Goal: Transaction & Acquisition: Download file/media

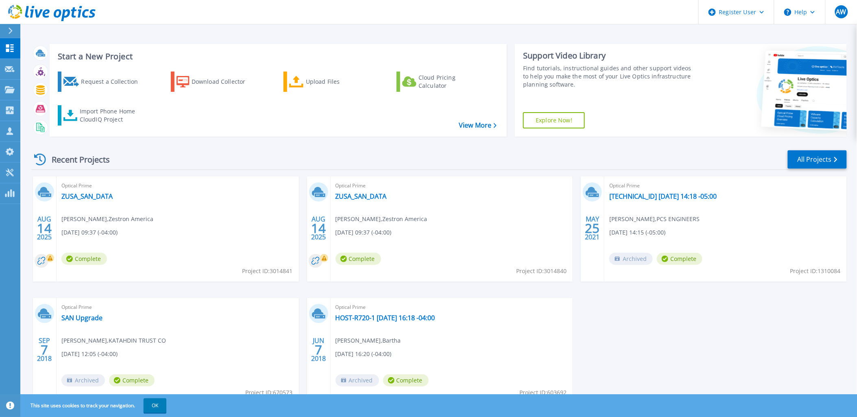
click at [294, 147] on div "Recent Projects All Projects AUG 14 2025 Optical Prime ZUSA_SAN_DATA Syed Ahmad…" at bounding box center [438, 284] width 815 height 283
click at [3, 30] on button at bounding box center [10, 31] width 20 height 14
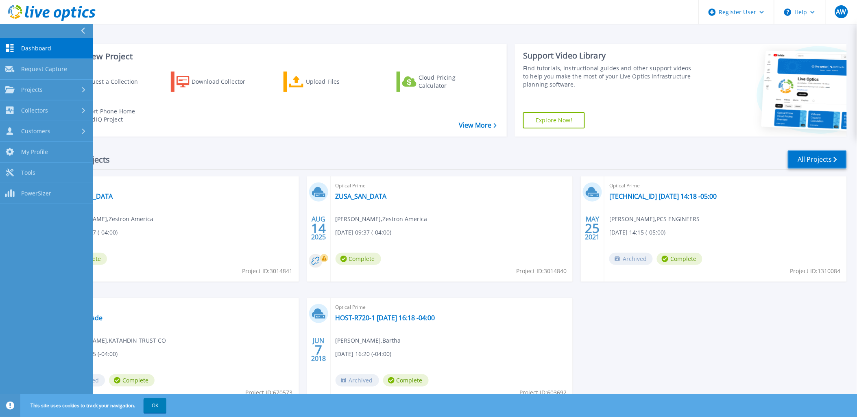
click at [809, 158] on link "All Projects" at bounding box center [817, 159] width 59 height 18
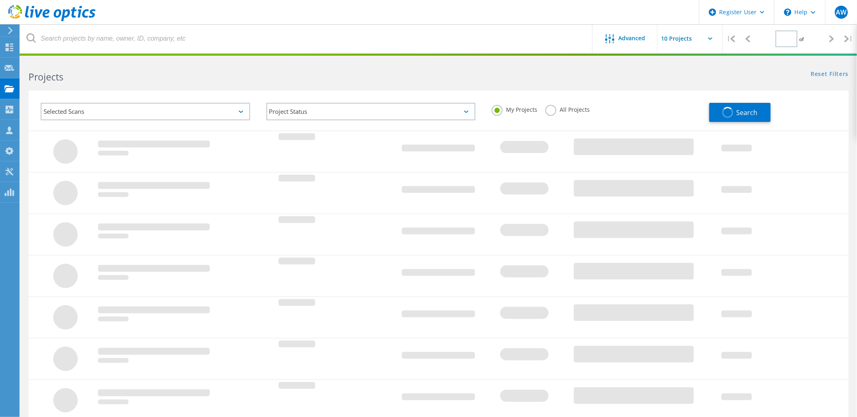
type input "1"
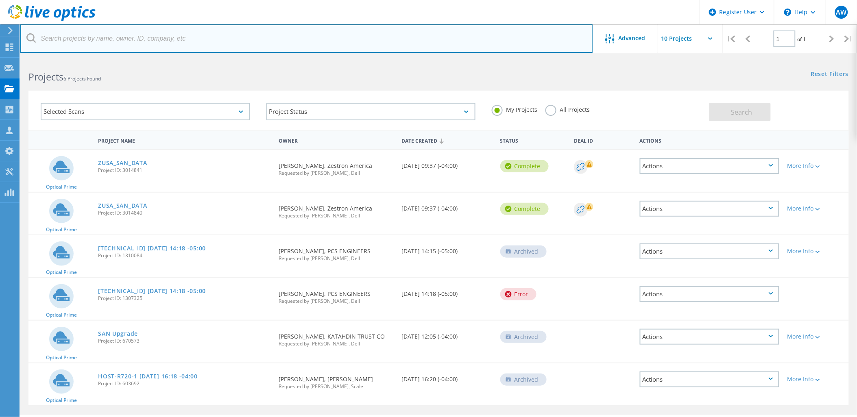
click at [170, 33] on input "text" at bounding box center [306, 38] width 572 height 28
type input "Z"
type input "Zestron"
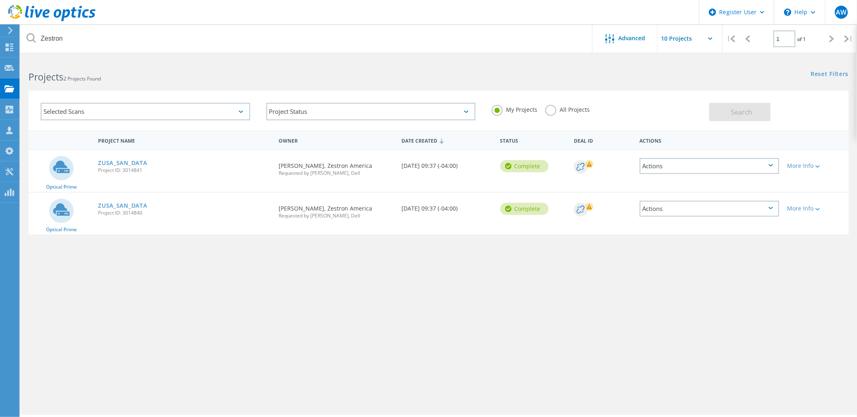
click at [559, 110] on label "All Projects" at bounding box center [567, 109] width 44 height 8
click at [0, 0] on input "All Projects" at bounding box center [0, 0] width 0 height 0
click at [754, 111] on button "Search" at bounding box center [739, 112] width 61 height 18
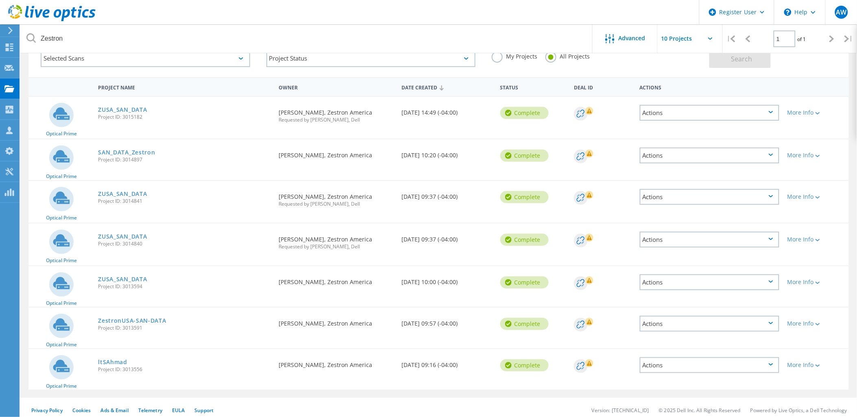
scroll to position [54, 0]
click at [143, 149] on link "SAN_DATA_Zestron" at bounding box center [126, 151] width 57 height 6
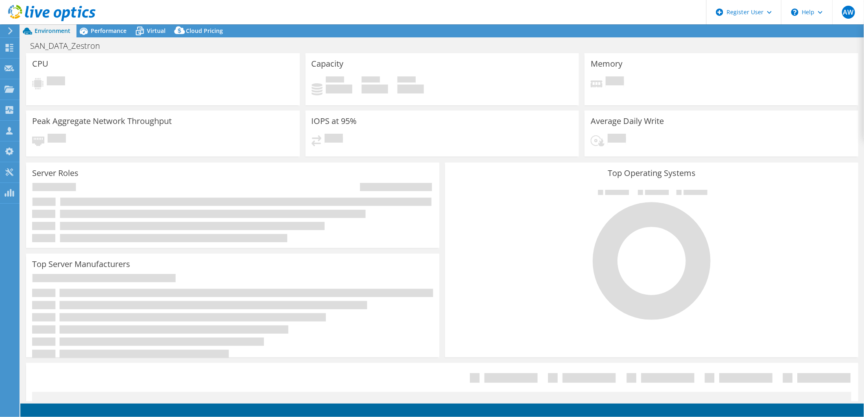
select select "USD"
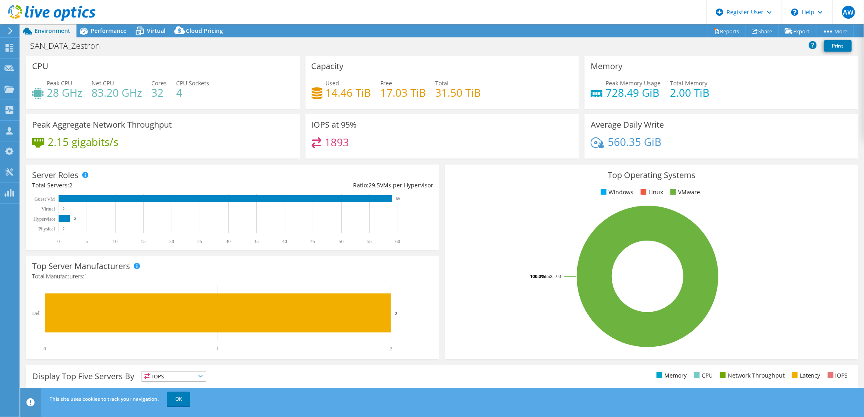
click at [269, 48] on div "SAN_DATA_Zestron Print" at bounding box center [441, 45] width 843 height 15
click at [755, 30] on link "Share" at bounding box center [761, 31] width 33 height 13
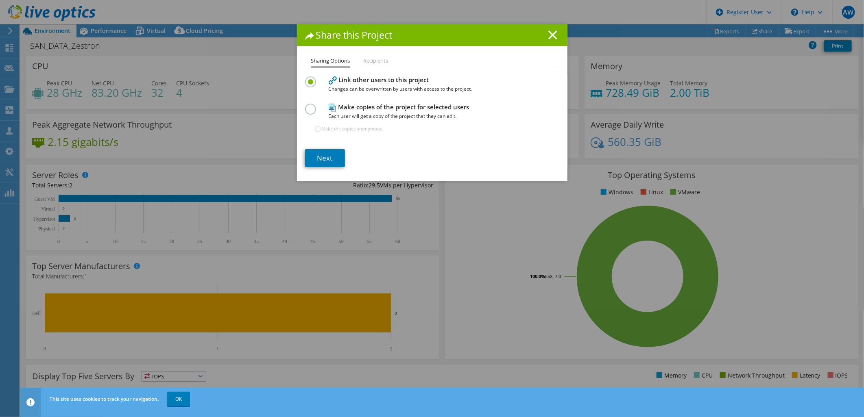
click at [548, 38] on icon at bounding box center [552, 34] width 9 height 9
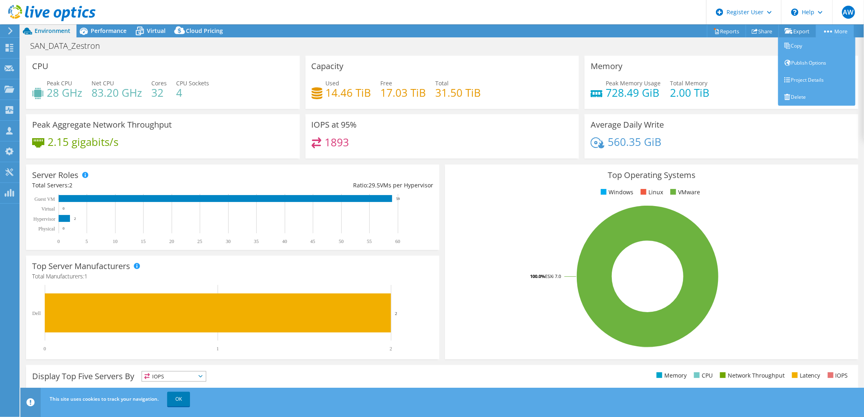
click at [830, 31] on circle at bounding box center [831, 31] width 2 height 2
click at [828, 74] on link "Project Details" at bounding box center [816, 80] width 77 height 17
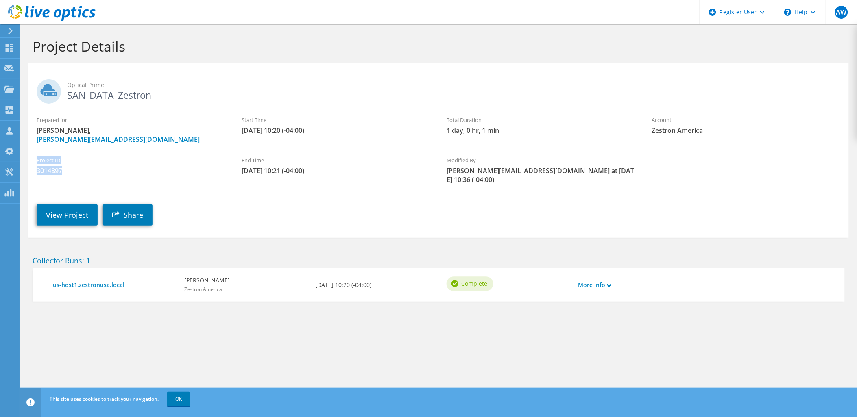
drag, startPoint x: 58, startPoint y: 171, endPoint x: 35, endPoint y: 161, distance: 24.9
click at [35, 161] on div "Project ID 3014897" at bounding box center [130, 165] width 205 height 27
copy div "Project ID 3014897"
click at [126, 209] on link "Share" at bounding box center [128, 214] width 50 height 21
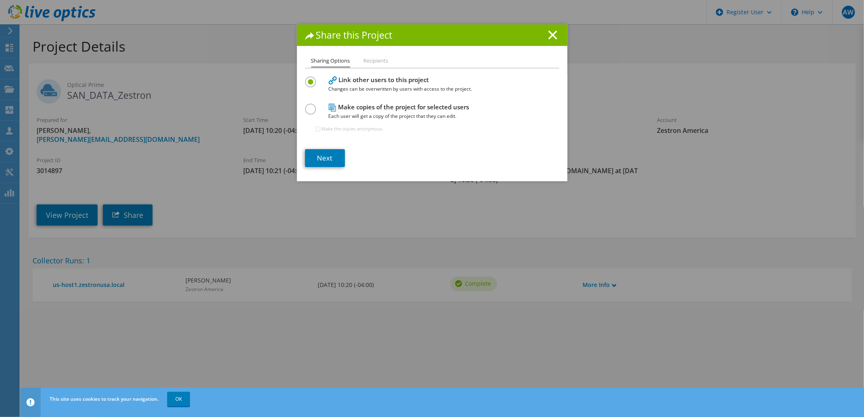
click at [365, 61] on li "Recipients" at bounding box center [375, 61] width 25 height 10
click at [548, 37] on line at bounding box center [552, 35] width 8 height 8
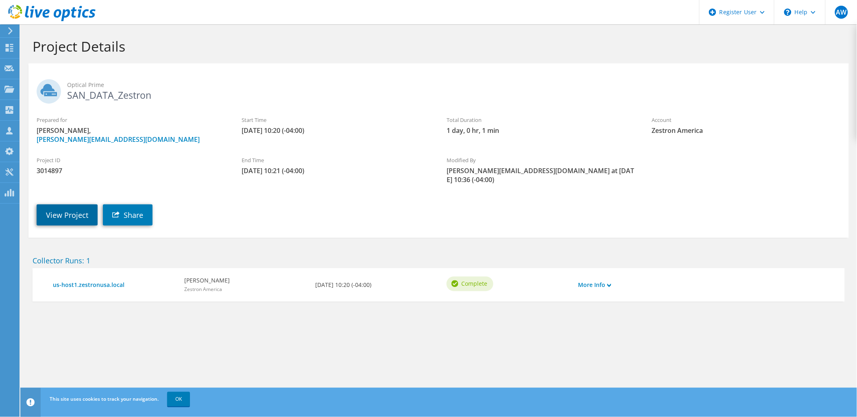
click at [71, 205] on link "View Project" at bounding box center [67, 214] width 61 height 21
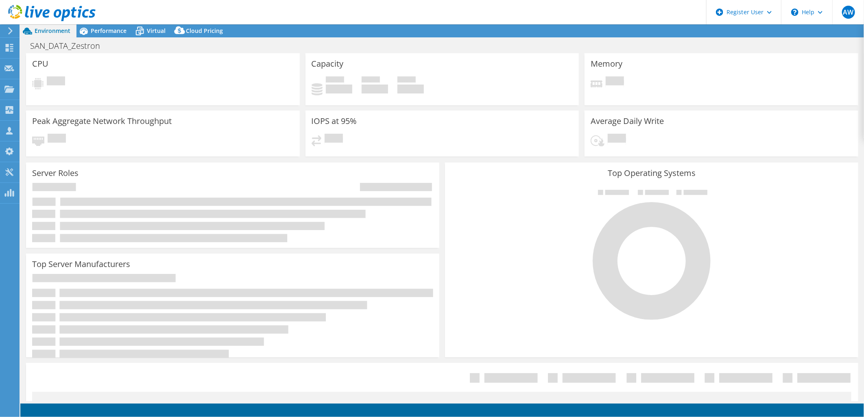
select select "USD"
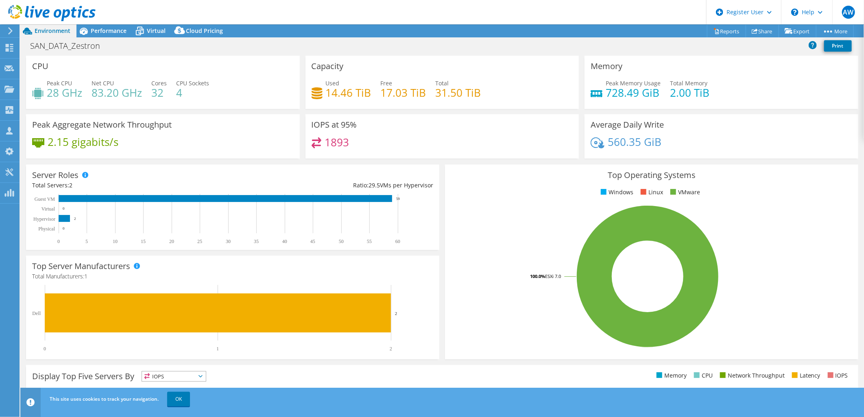
scroll to position [45, 0]
click at [98, 34] on span "Performance" at bounding box center [109, 31] width 36 height 8
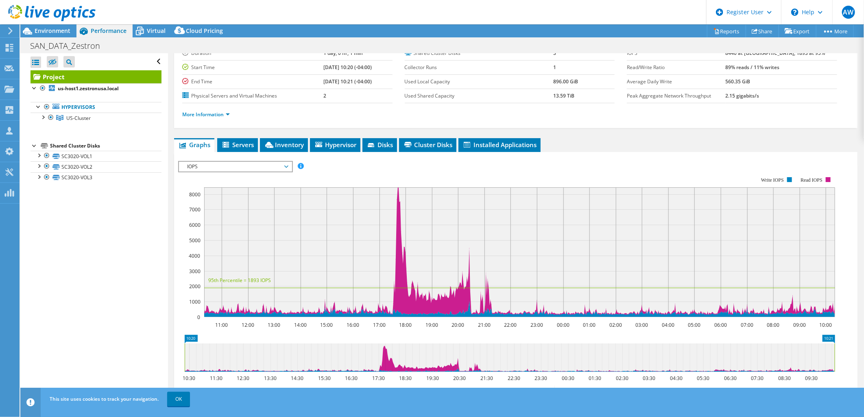
scroll to position [0, 0]
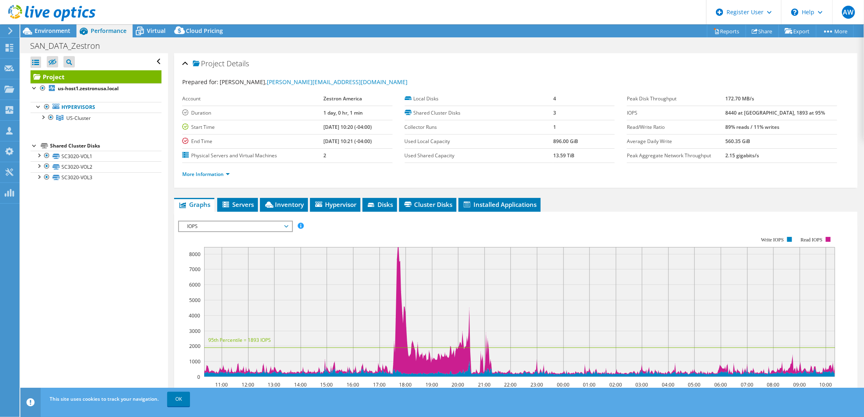
click at [231, 173] on li "More Information" at bounding box center [208, 174] width 52 height 9
click at [152, 32] on span "Virtual" at bounding box center [156, 31] width 19 height 8
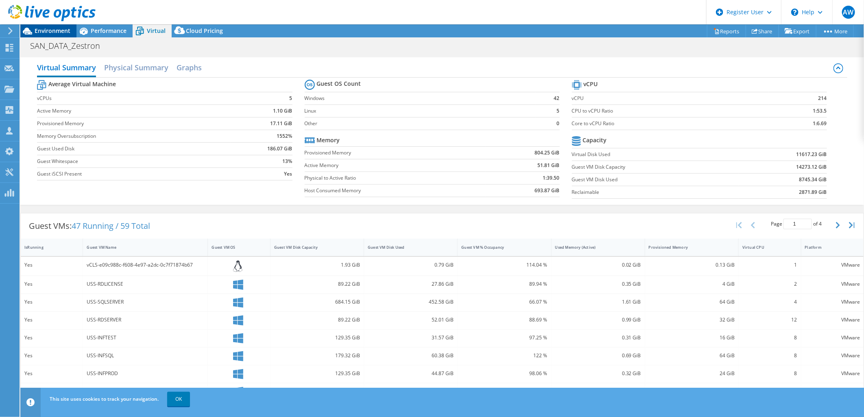
click at [45, 27] on span "Environment" at bounding box center [53, 31] width 36 height 8
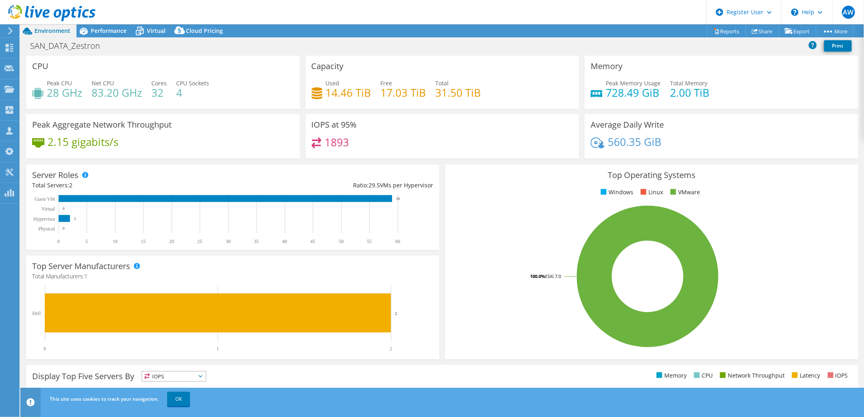
click at [302, 120] on div "IOPS at 95% 1893" at bounding box center [441, 136] width 279 height 44
click at [114, 30] on span "Performance" at bounding box center [109, 31] width 36 height 8
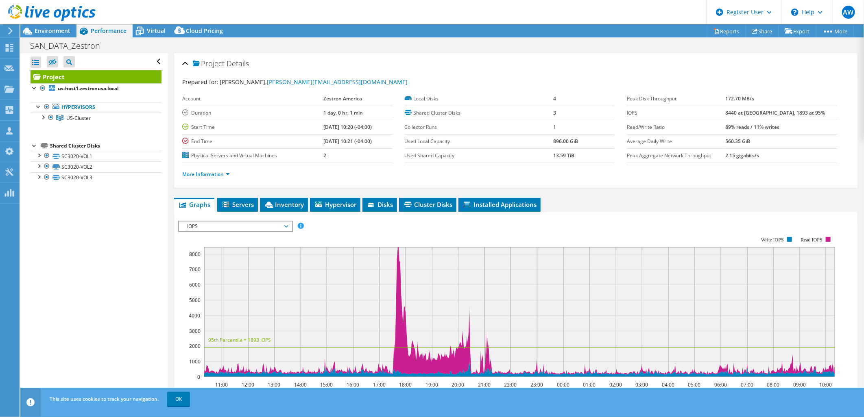
click at [171, 53] on div "Project Details Prepared for: [PERSON_NAME], [PERSON_NAME][EMAIL_ADDRESS][DOMAI…" at bounding box center [515, 303] width 695 height 501
click at [42, 117] on div at bounding box center [43, 117] width 8 height 8
click at [47, 128] on div at bounding box center [47, 127] width 8 height 8
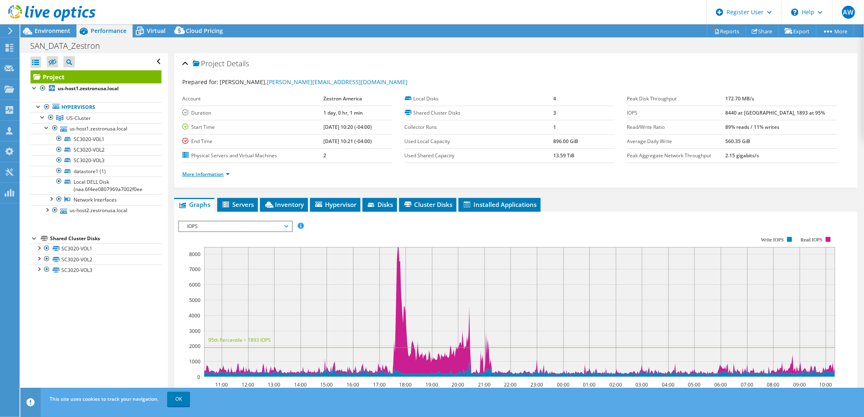
click at [229, 173] on link "More Information" at bounding box center [206, 174] width 48 height 7
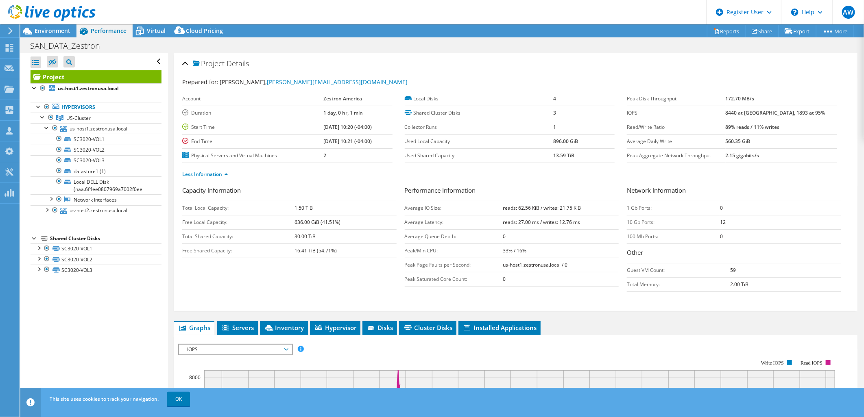
scroll to position [226, 0]
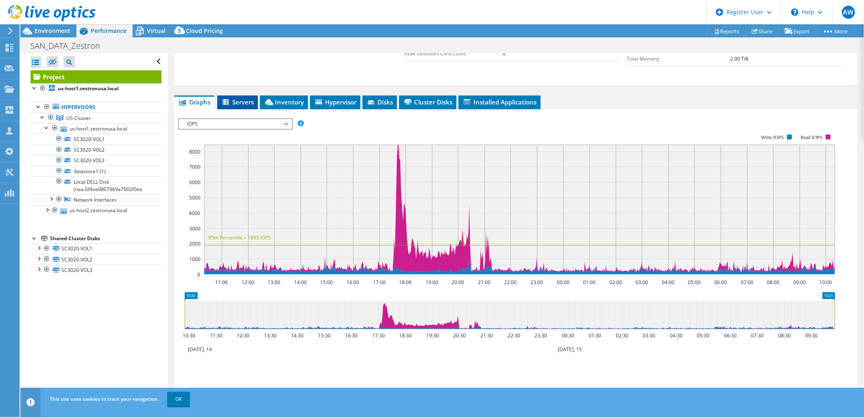
click at [243, 100] on span "Servers" at bounding box center [237, 102] width 33 height 8
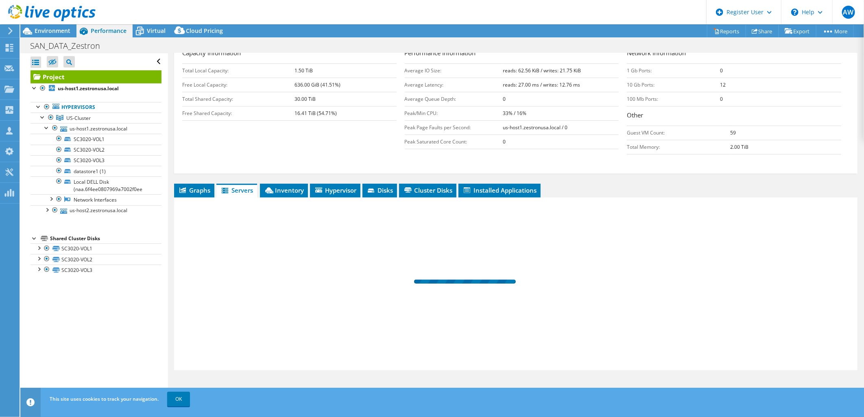
scroll to position [137, 0]
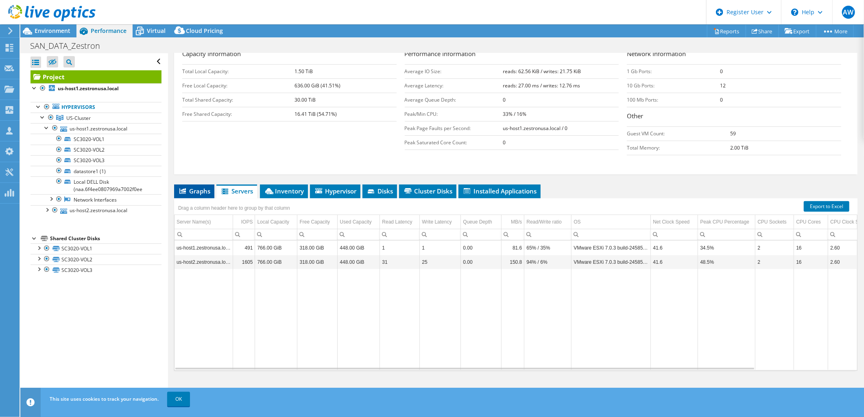
drag, startPoint x: 168, startPoint y: 196, endPoint x: 189, endPoint y: 196, distance: 20.7
click at [168, 196] on div "Project Details Prepared for: [PERSON_NAME], [PERSON_NAME][EMAIL_ADDRESS][DOMAI…" at bounding box center [515, 159] width 695 height 485
click at [196, 194] on li "Graphs" at bounding box center [194, 192] width 40 height 14
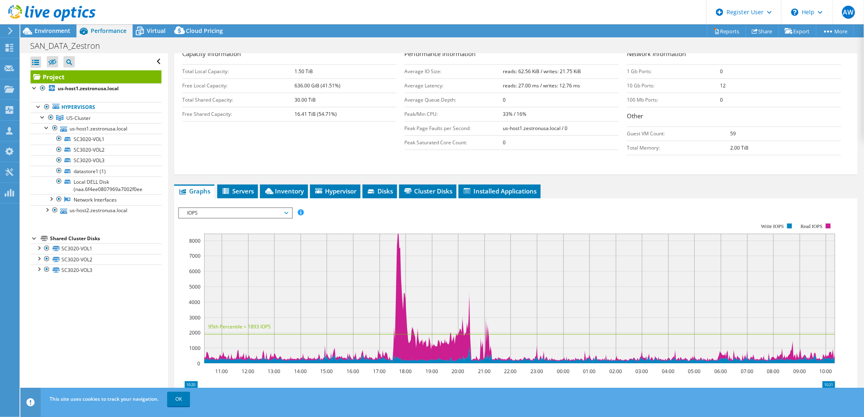
scroll to position [226, 0]
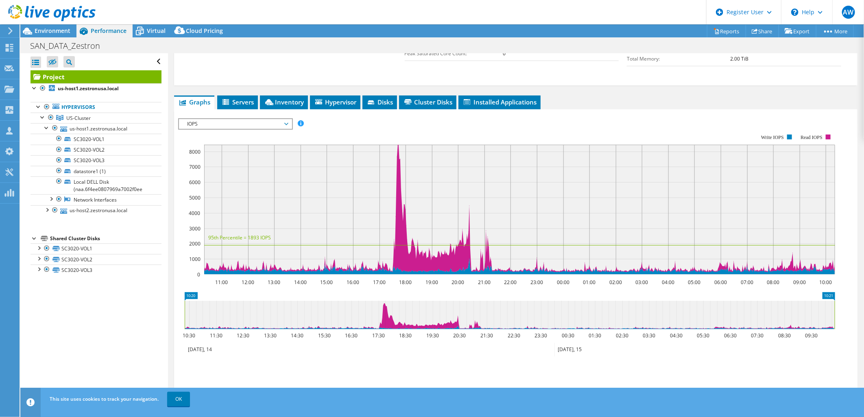
click at [234, 124] on span "IOPS" at bounding box center [235, 124] width 104 height 10
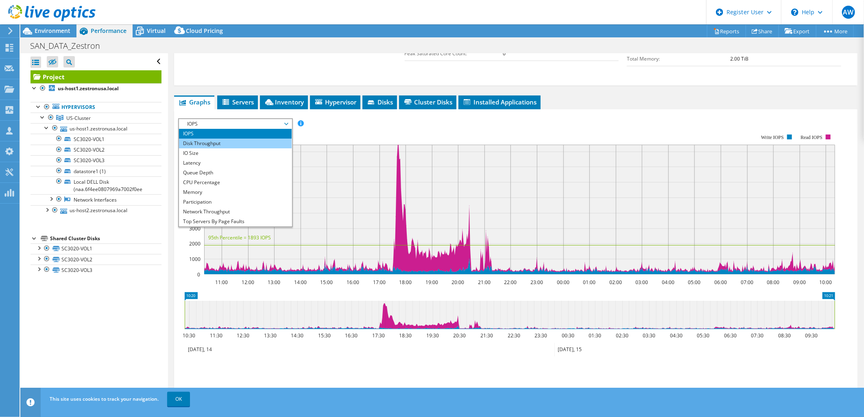
click at [250, 142] on li "Disk Throughput" at bounding box center [235, 144] width 113 height 10
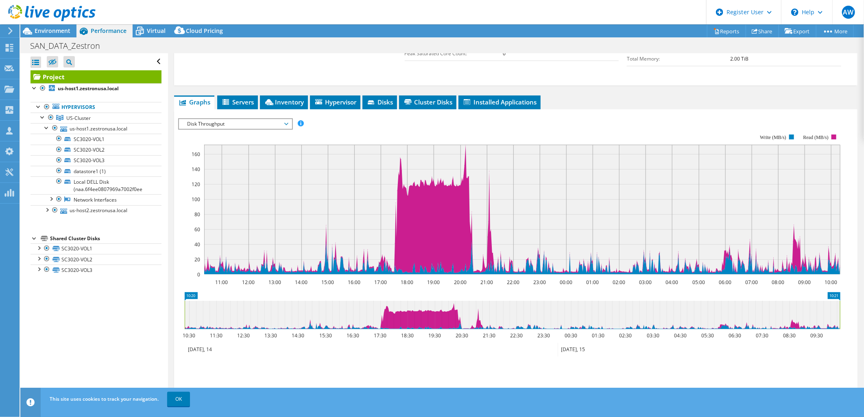
click at [288, 119] on span "Disk Throughput" at bounding box center [235, 124] width 113 height 10
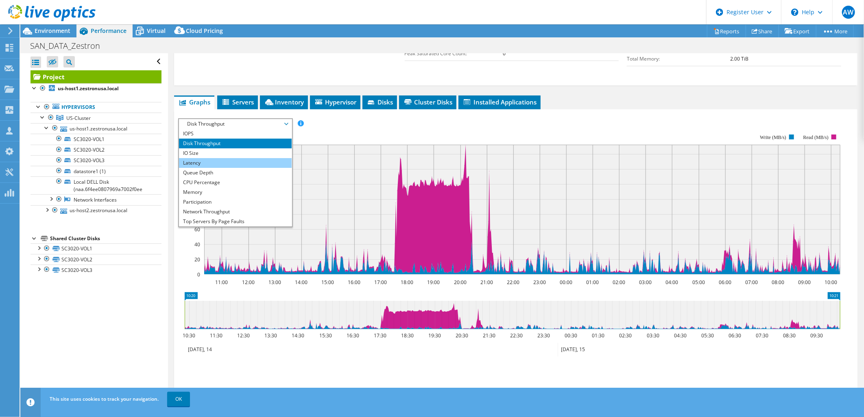
click at [269, 161] on li "Latency" at bounding box center [235, 163] width 113 height 10
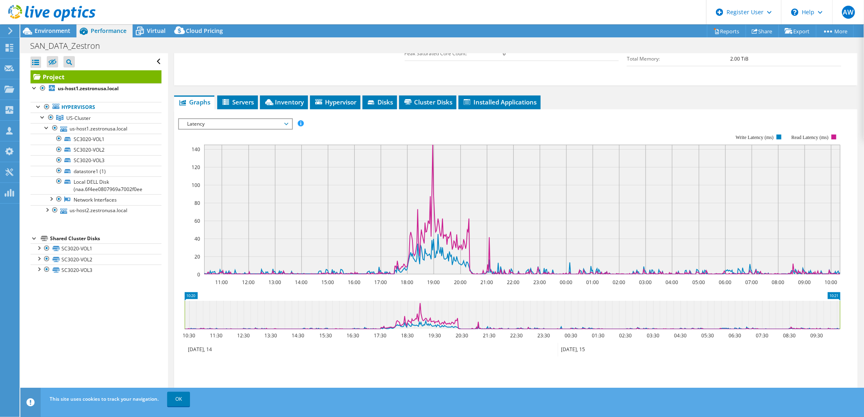
click at [288, 124] on span "Latency" at bounding box center [235, 124] width 113 height 10
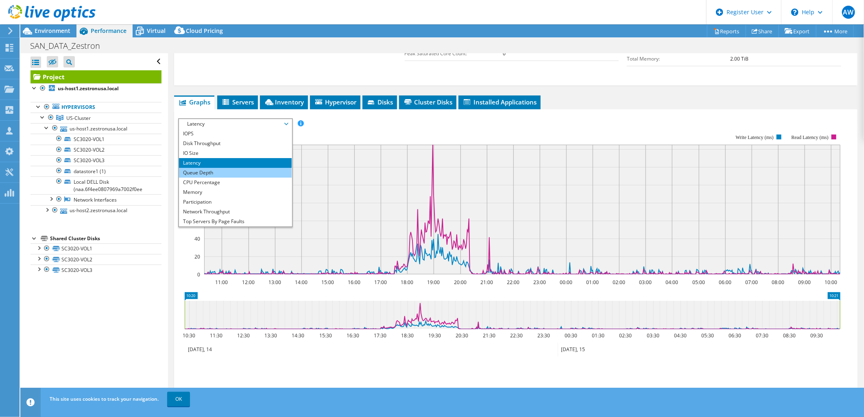
click at [266, 172] on li "Queue Depth" at bounding box center [235, 173] width 113 height 10
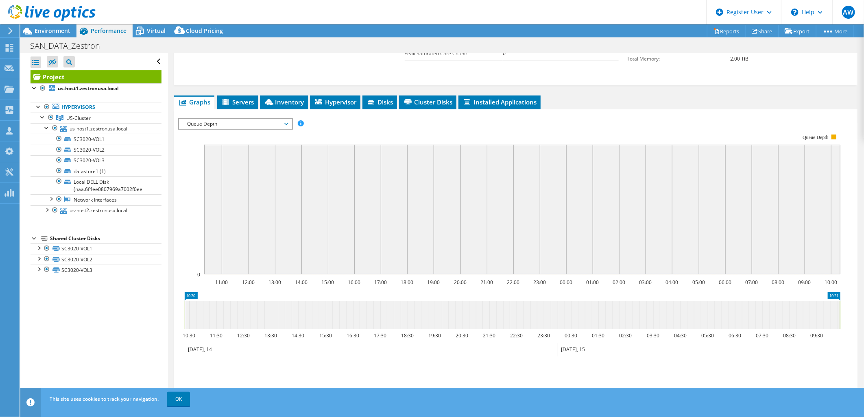
click at [280, 121] on span "Queue Depth" at bounding box center [235, 124] width 104 height 10
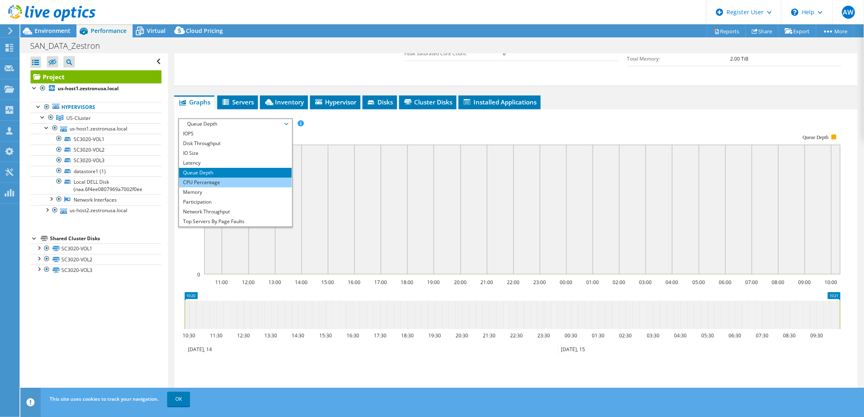
scroll to position [29, 0]
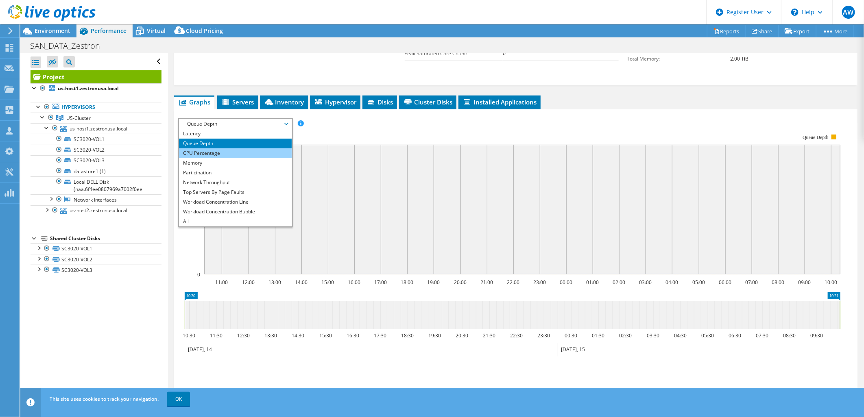
click at [261, 150] on li "CPU Percentage" at bounding box center [235, 153] width 113 height 10
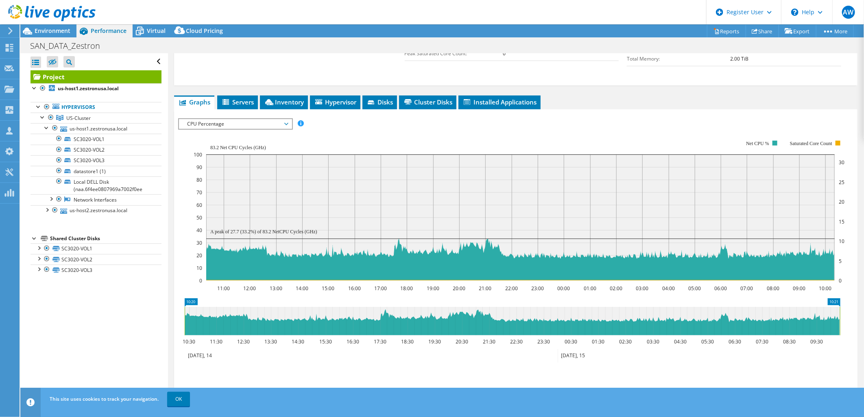
click at [283, 122] on span "CPU Percentage" at bounding box center [235, 124] width 104 height 10
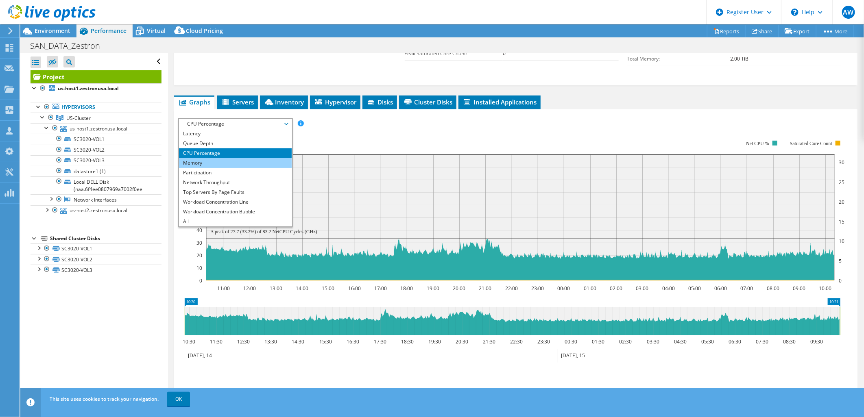
click at [261, 163] on li "Memory" at bounding box center [235, 163] width 113 height 10
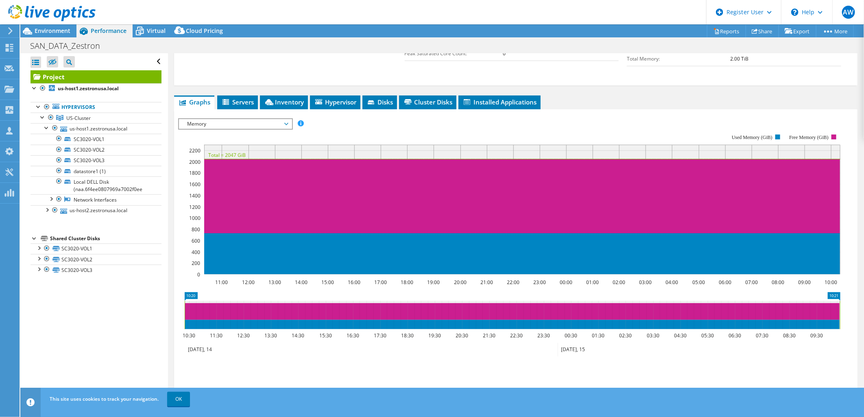
click at [261, 126] on span "Memory" at bounding box center [235, 124] width 104 height 10
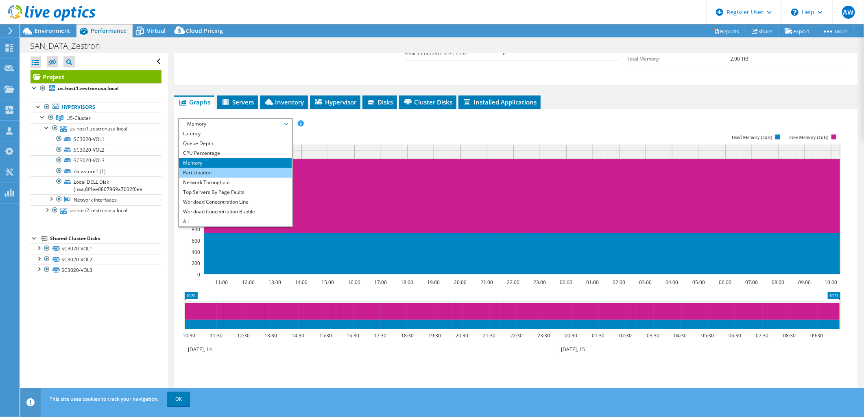
click at [255, 173] on li "Participation" at bounding box center [235, 173] width 113 height 10
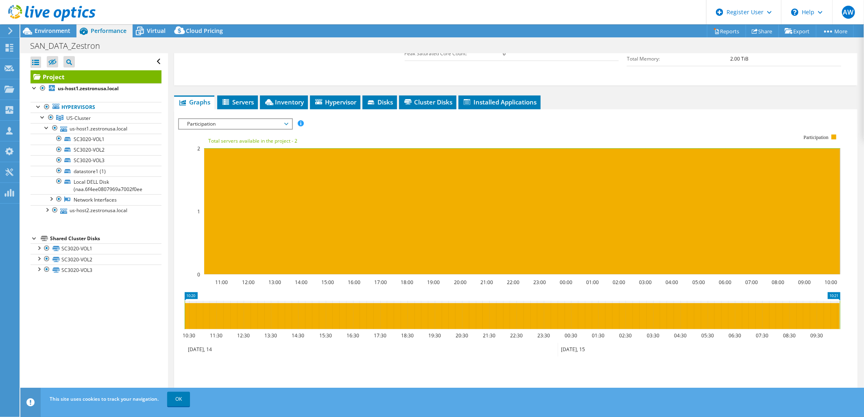
click at [289, 119] on span "Participation" at bounding box center [235, 124] width 113 height 10
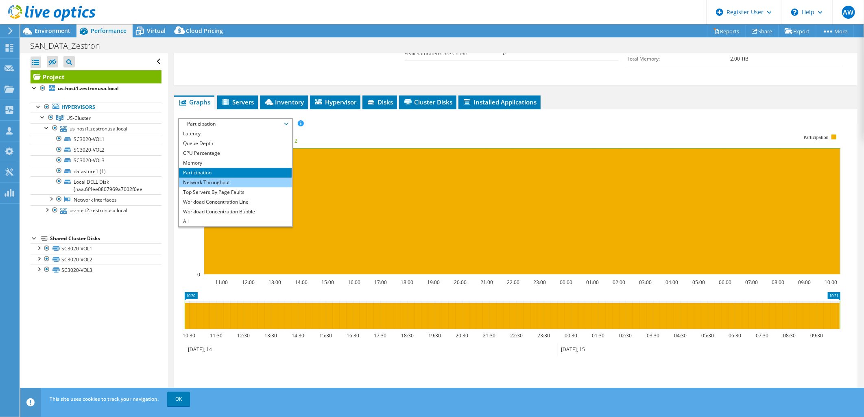
click at [263, 181] on li "Network Throughput" at bounding box center [235, 183] width 113 height 10
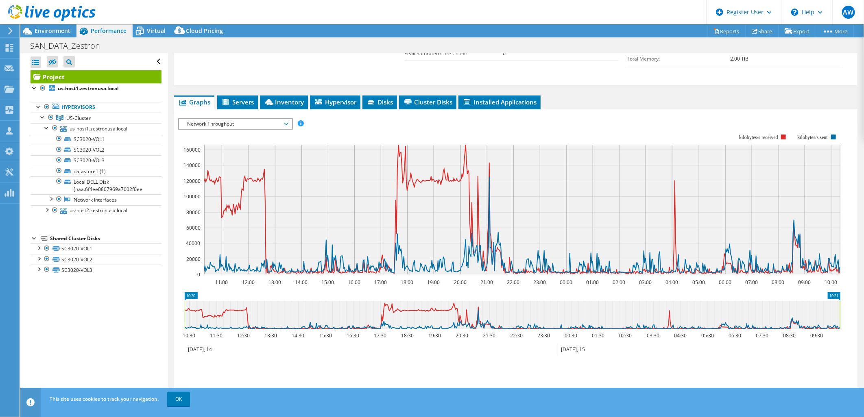
scroll to position [0, 0]
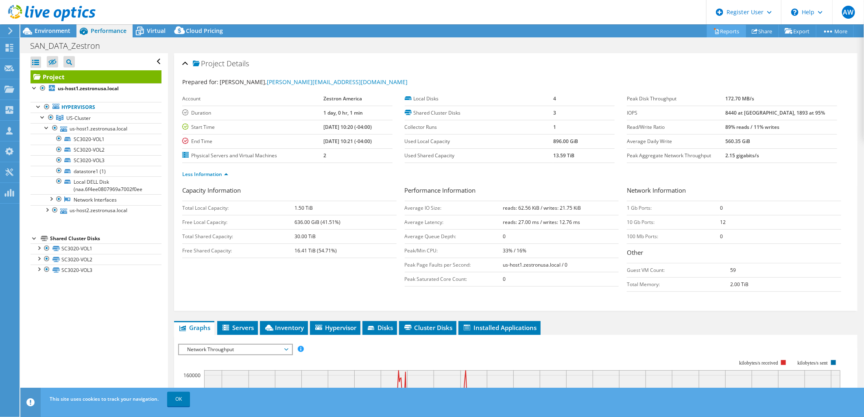
click at [729, 28] on link "Reports" at bounding box center [726, 31] width 39 height 13
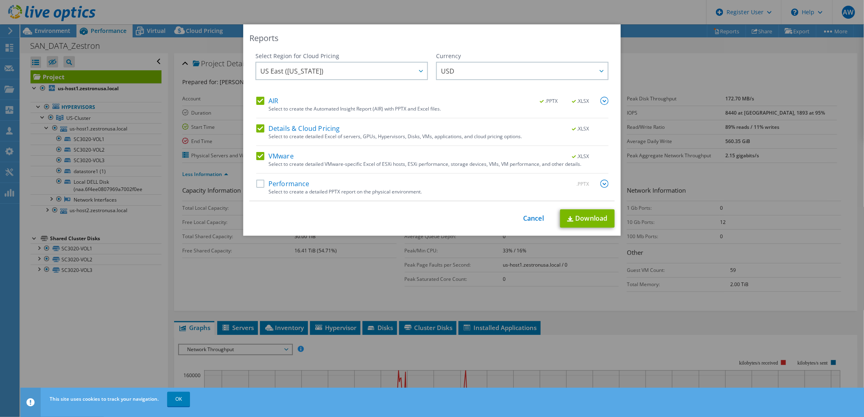
click at [541, 222] on div "This process may take a while, please wait... Cancel Download" at bounding box center [431, 218] width 365 height 18
click at [257, 188] on div "Performance .PPTX" at bounding box center [432, 184] width 352 height 9
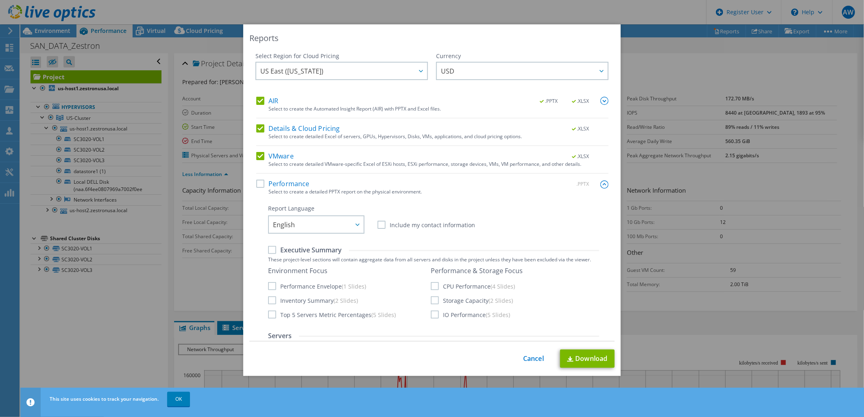
click at [257, 182] on label "Performance" at bounding box center [282, 184] width 53 height 8
click at [0, 0] on input "Performance" at bounding box center [0, 0] width 0 height 0
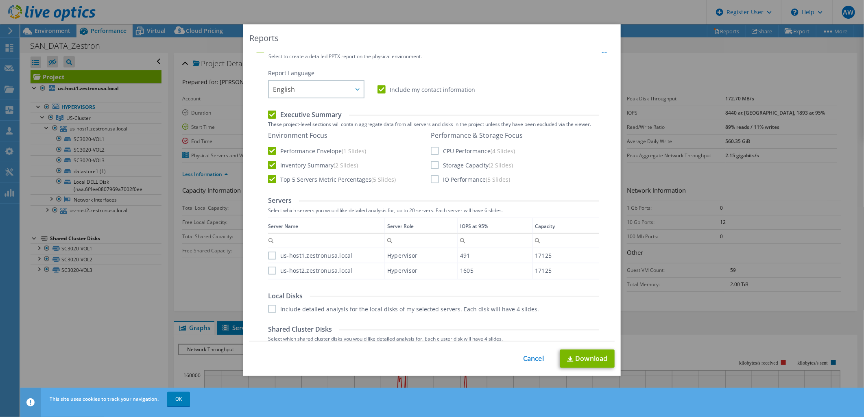
scroll to position [181, 0]
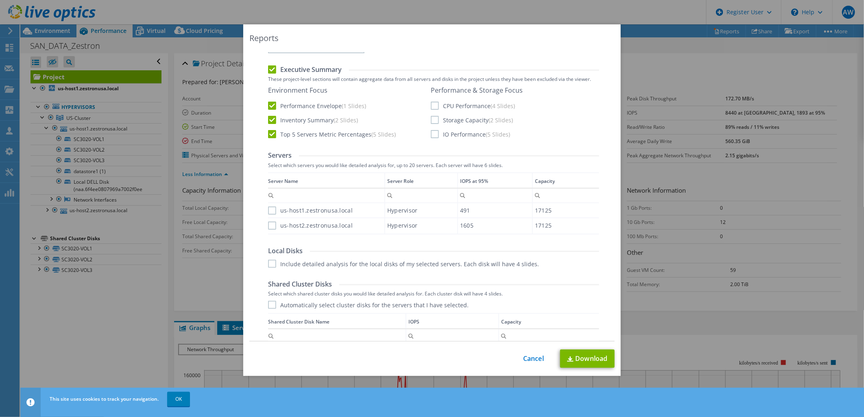
click at [431, 106] on label "CPU Performance (4 Slides)" at bounding box center [473, 106] width 84 height 8
click at [0, 0] on input "CPU Performance (4 Slides)" at bounding box center [0, 0] width 0 height 0
click at [431, 119] on label "Storage Capacity (2 Slides)" at bounding box center [472, 120] width 82 height 8
click at [0, 0] on input "Storage Capacity (2 Slides)" at bounding box center [0, 0] width 0 height 0
click at [431, 131] on label "IO Performance (5 Slides)" at bounding box center [470, 134] width 79 height 8
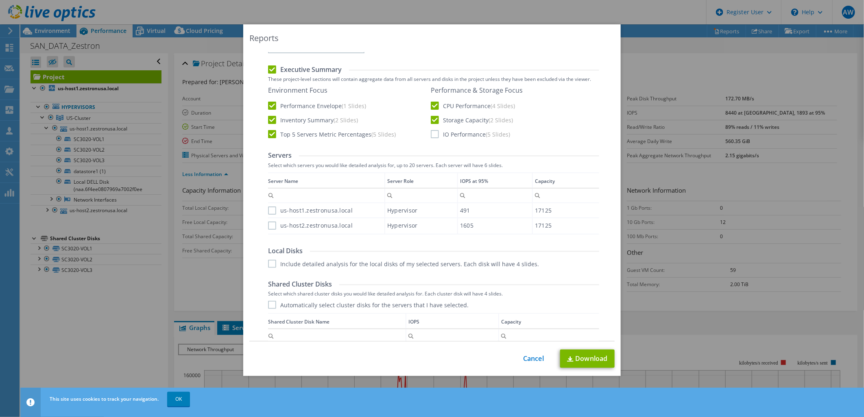
click at [0, 0] on input "IO Performance (5 Slides)" at bounding box center [0, 0] width 0 height 0
click at [268, 209] on div "Data grid" at bounding box center [268, 200] width 1 height 57
click at [269, 211] on label "us-host1.zestronusa.local" at bounding box center [310, 211] width 85 height 8
click at [0, 0] on input "us-host1.zestronusa.local" at bounding box center [0, 0] width 0 height 0
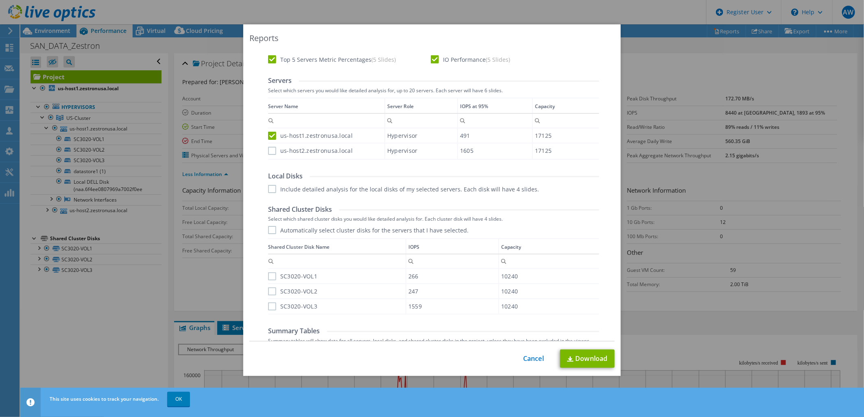
scroll to position [271, 0]
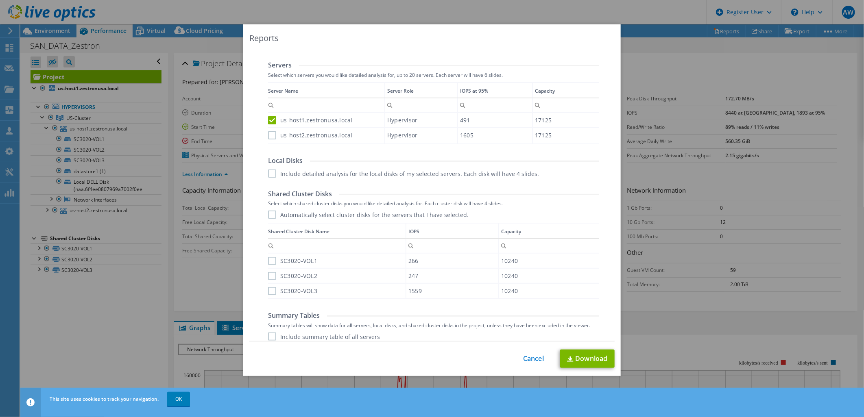
click at [270, 133] on label "us-host2.zestronusa.local" at bounding box center [310, 135] width 85 height 8
click at [0, 0] on input "us-host2.zestronusa.local" at bounding box center [0, 0] width 0 height 0
click at [268, 172] on label "Include detailed analysis for the local disks of my selected servers. Each disk…" at bounding box center [403, 174] width 271 height 8
click at [0, 0] on input "Include detailed analysis for the local disks of my selected servers. Each disk…" at bounding box center [0, 0] width 0 height 0
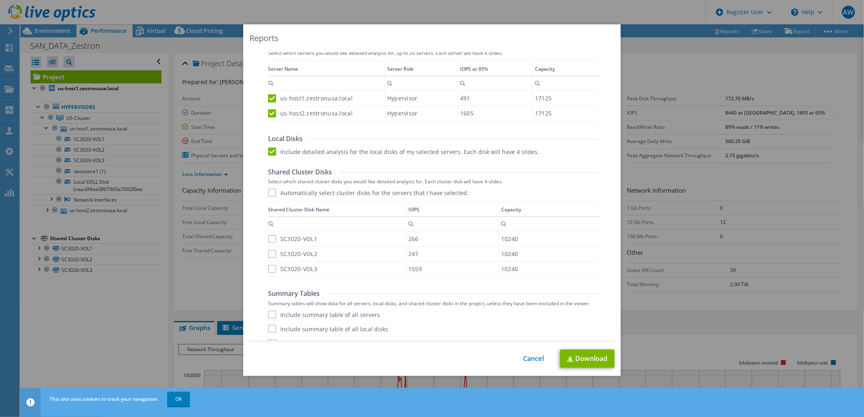
scroll to position [303, 0]
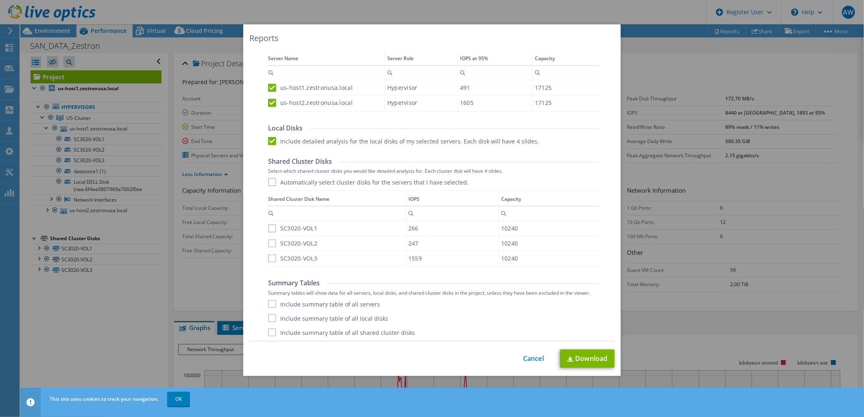
click at [269, 182] on label "Automatically select cluster disks for the servers that I have selected." at bounding box center [368, 182] width 200 height 8
click at [0, 0] on input "Automatically select cluster disks for the servers that I have selected." at bounding box center [0, 0] width 0 height 0
click at [268, 298] on div "Summary Tables Summary tables will show data for all servers, local disks, and …" at bounding box center [433, 308] width 331 height 58
click at [268, 300] on label "Include summary table of all servers" at bounding box center [324, 304] width 112 height 8
click at [0, 0] on input "Include summary table of all servers" at bounding box center [0, 0] width 0 height 0
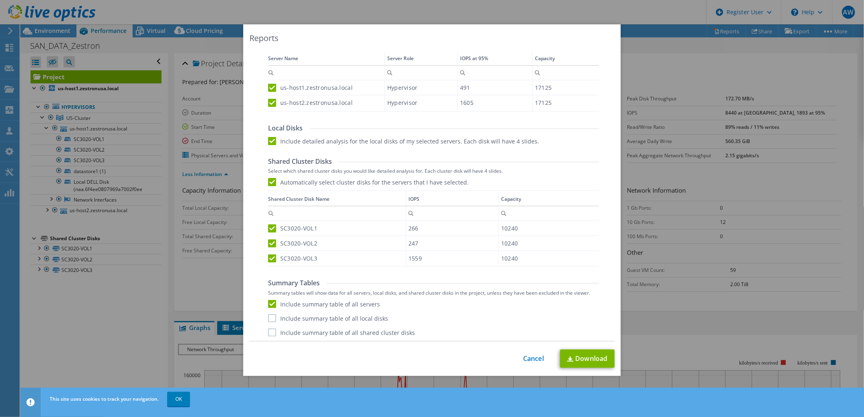
click at [268, 314] on label "Include summary table of all local disks" at bounding box center [328, 318] width 120 height 8
click at [0, 0] on input "Include summary table of all local disks" at bounding box center [0, 0] width 0 height 0
click at [268, 329] on label "Include summary table of all shared cluster disks" at bounding box center [341, 333] width 147 height 8
click at [0, 0] on input "Include summary table of all shared cluster disks" at bounding box center [0, 0] width 0 height 0
click at [584, 356] on link "Download" at bounding box center [587, 359] width 54 height 18
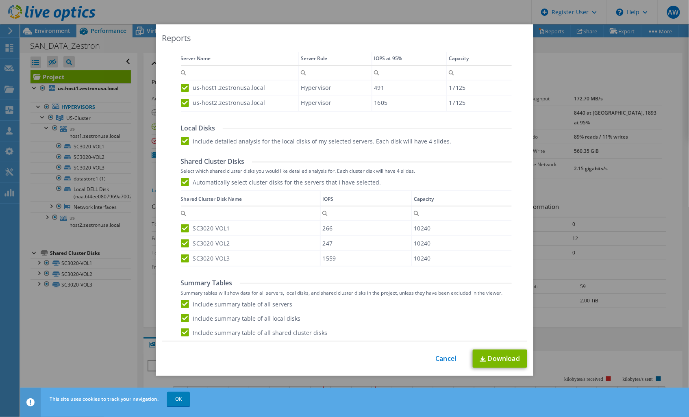
click at [648, 37] on div "Reports Select Region for Cloud Pricing Asia Pacific ([GEOGRAPHIC_DATA]) [GEOGR…" at bounding box center [344, 208] width 689 height 368
